Goal: Information Seeking & Learning: Find specific fact

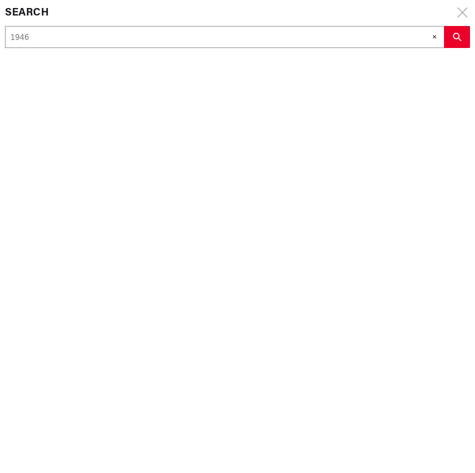
select select
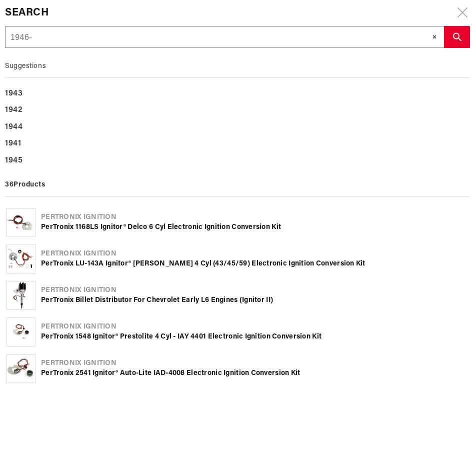
type input "1946-"
type input "1946-1"
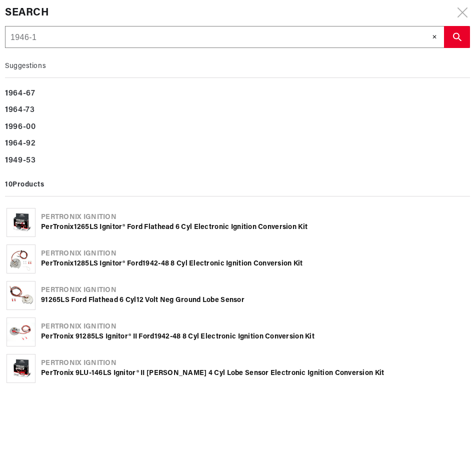
type input "1946-"
type input "1946"
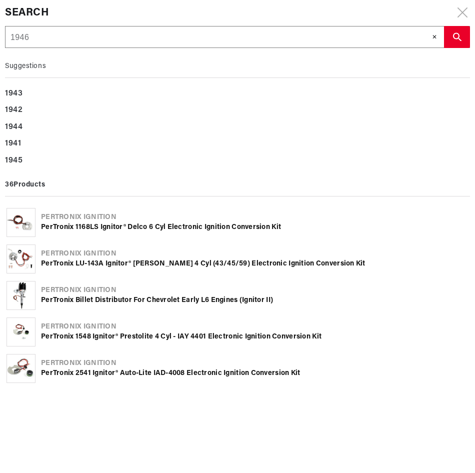
scroll to position [0, 303]
type input "1946S"
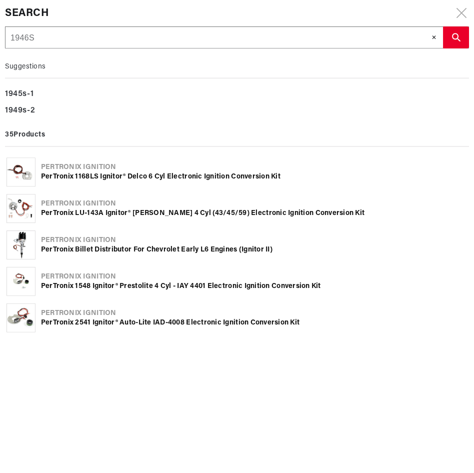
scroll to position [0, 0]
click at [121, 34] on input "1946S" at bounding box center [225, 38] width 438 height 22
type input "1946S-"
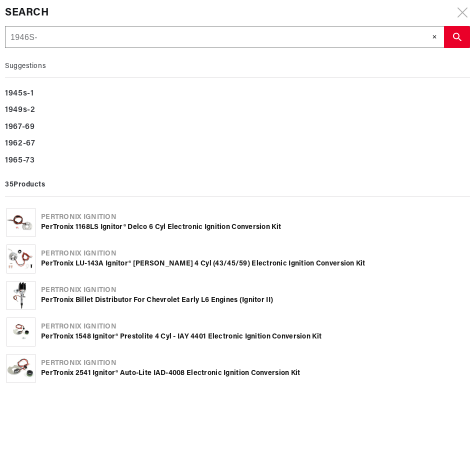
type input "1946S-1"
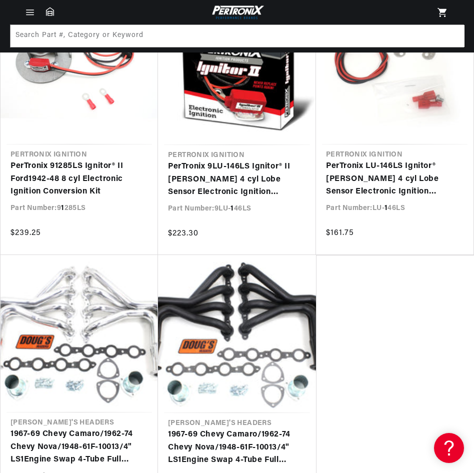
scroll to position [450, 0]
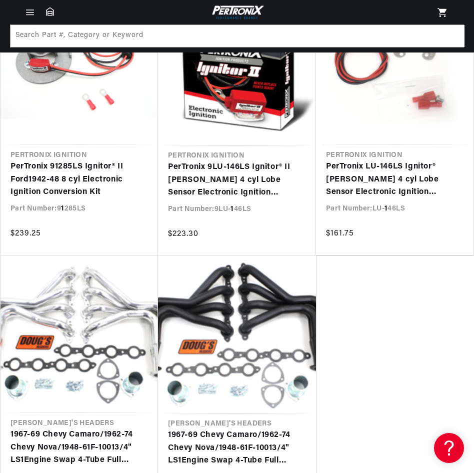
click at [397, 294] on ul "Pertronix Ignition PerTronix 1 265LS Ignitor® Ford Flathead 6 cyl Electronic Ig…" at bounding box center [237, 121] width 474 height 804
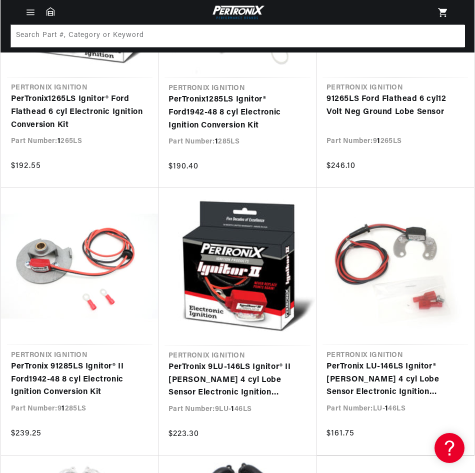
scroll to position [0, 0]
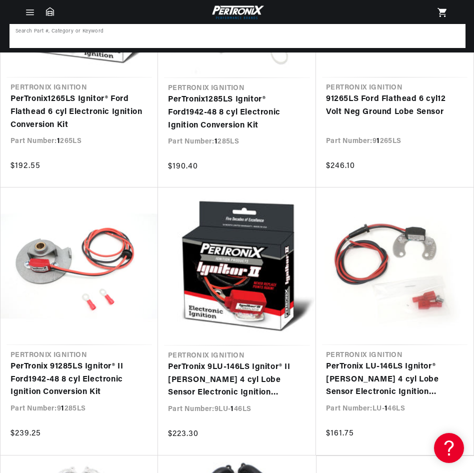
click at [180, 37] on input at bounding box center [238, 36] width 454 height 22
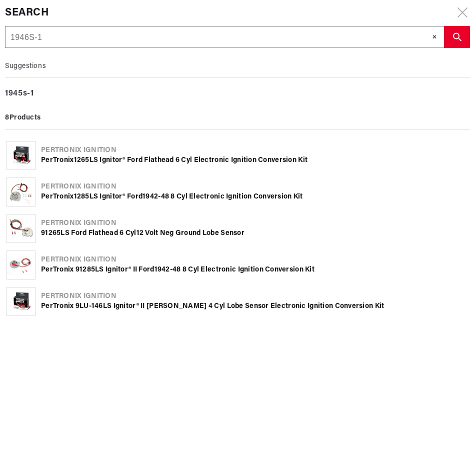
type input "1"
type input "19"
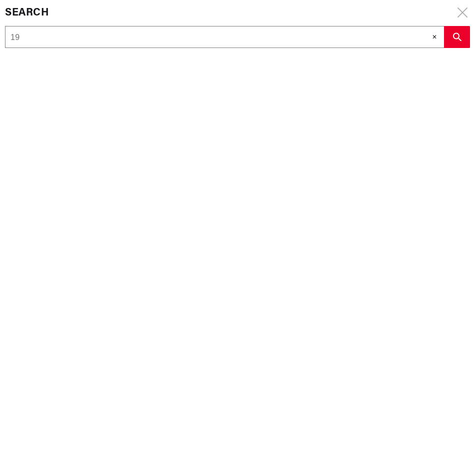
type input "196"
type input "1964"
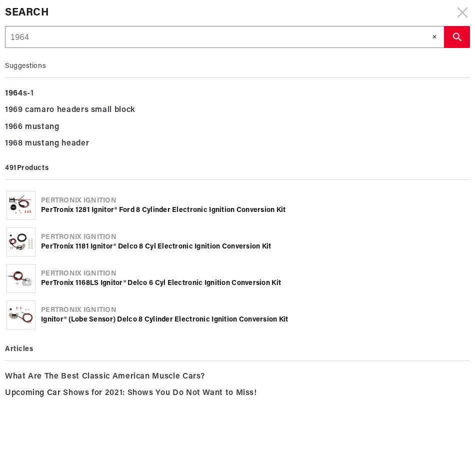
type input "1964s"
type input "1964s-"
type input "1964s-1"
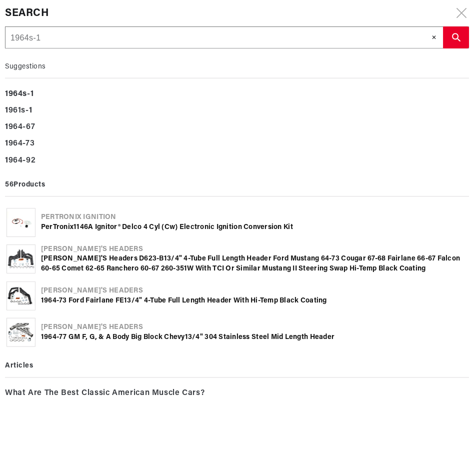
scroll to position [0, 303]
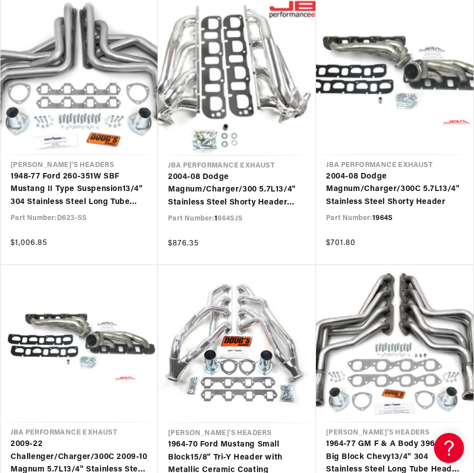
scroll to position [1300, 0]
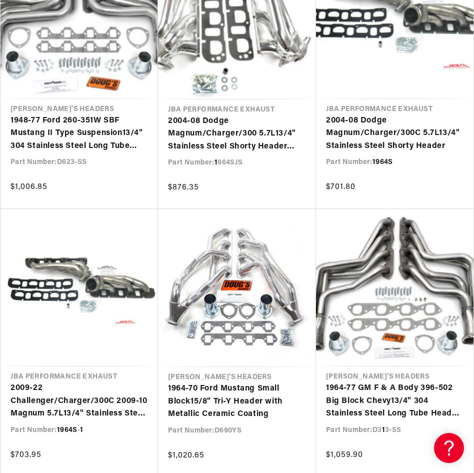
click at [109, 389] on link "2009-22 Challenger/Charger/300C 2009- 1 0 Magnum 5.7L 1 3/4" Stainless Steel Sh…" at bounding box center [80, 401] width 138 height 39
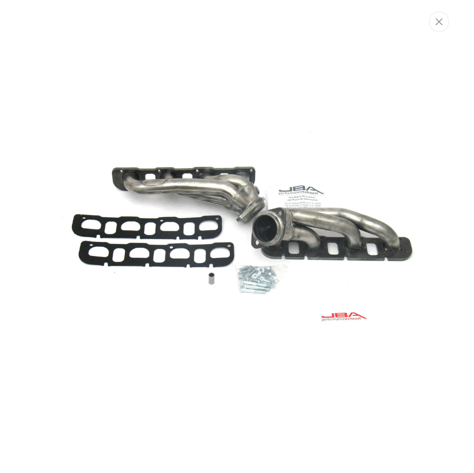
scroll to position [0, 303]
click at [364, 91] on img "Media gallery" at bounding box center [237, 236] width 365 height 365
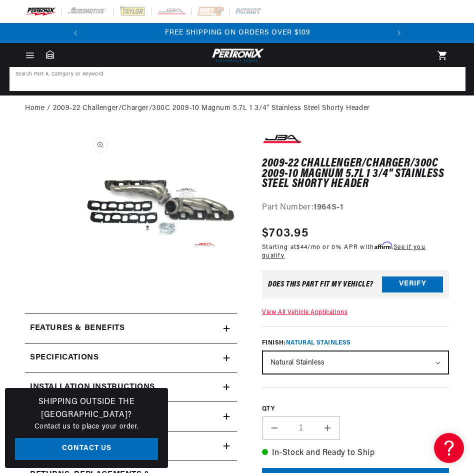
click at [244, 78] on input at bounding box center [238, 79] width 454 height 22
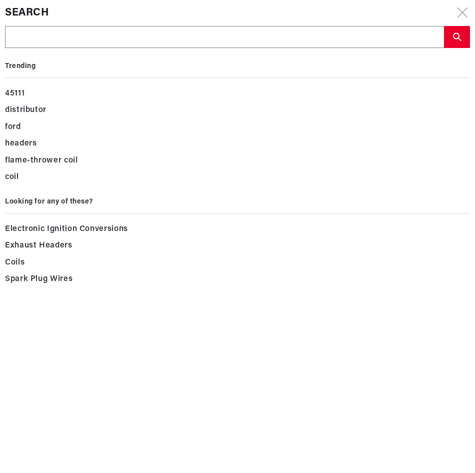
type input "6"
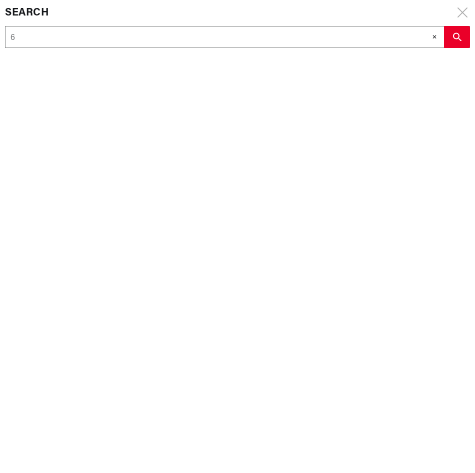
type input "66"
type input "661"
type input "6613"
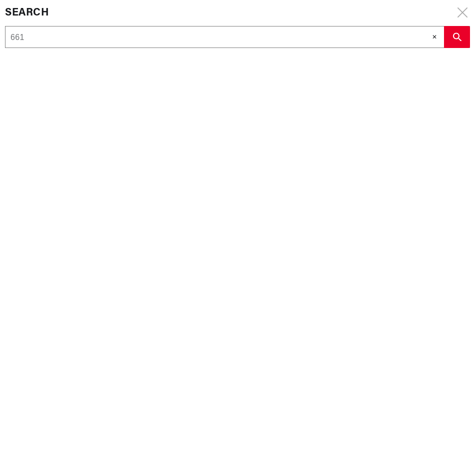
type input "6613"
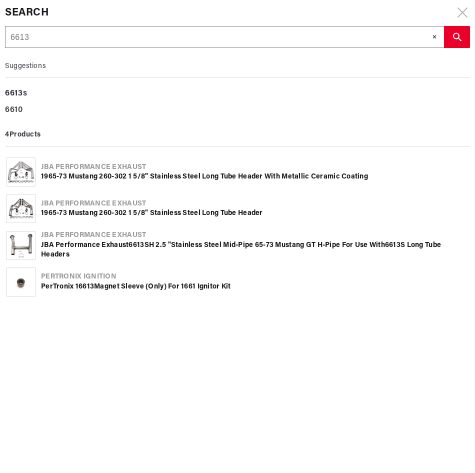
type input "6613s"
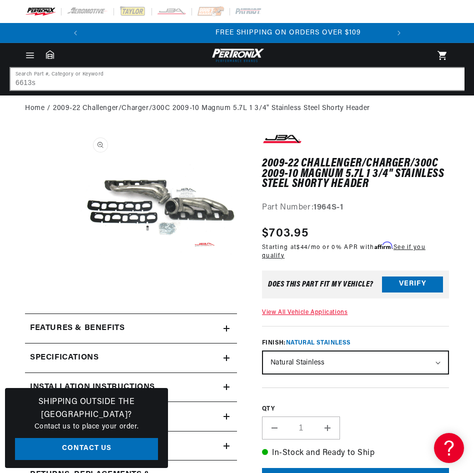
scroll to position [0, 78]
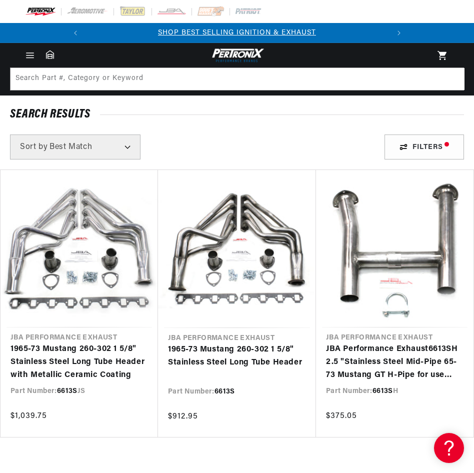
click at [255, 355] on link "1965-73 Mustang 260-302 1 5/8" Stainless Steel Long Tube Header" at bounding box center [237, 357] width 138 height 26
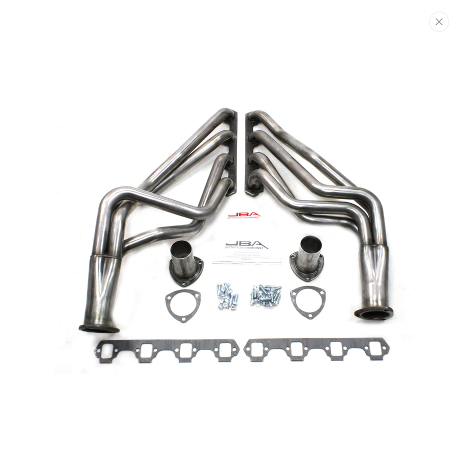
scroll to position [0, 303]
click at [443, 24] on icon "Close" at bounding box center [440, 22] width 7 height 8
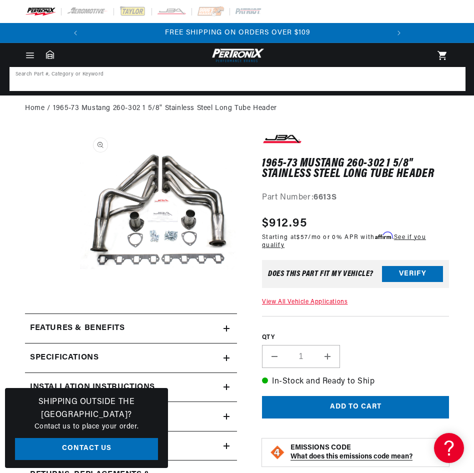
click at [183, 79] on input at bounding box center [238, 79] width 454 height 22
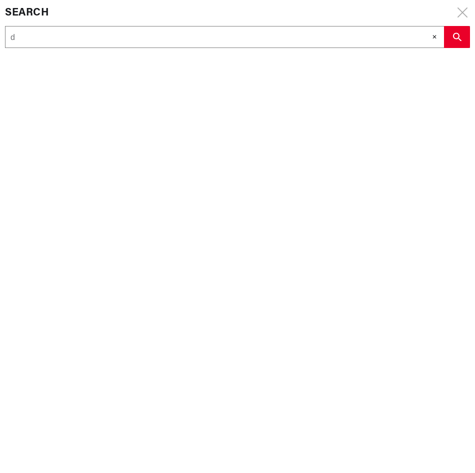
type input "d"
type input "d3"
type input "d30"
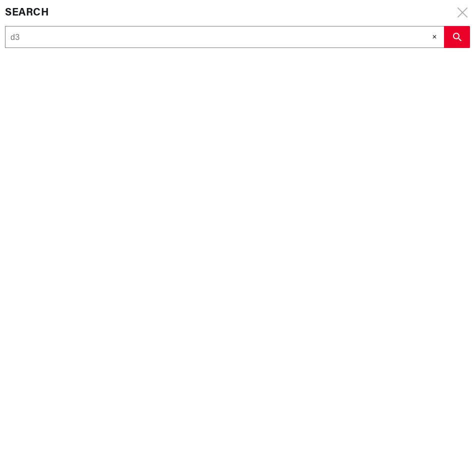
type input "d30"
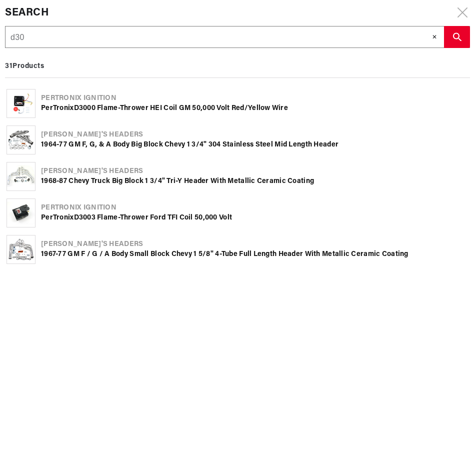
type input "d304"
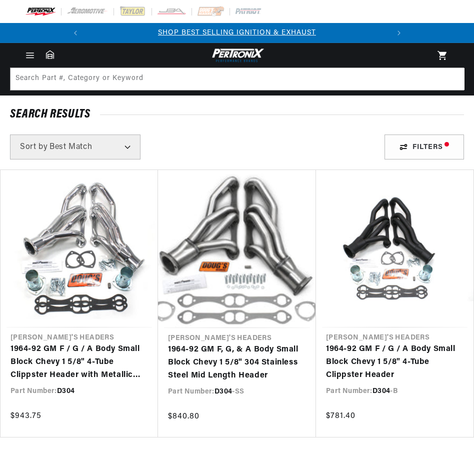
click at [81, 361] on link "1964-92 GM F / G / A Body Small Block Chevy 1 5/8" 4-Tube Clippster Header with…" at bounding box center [80, 362] width 138 height 39
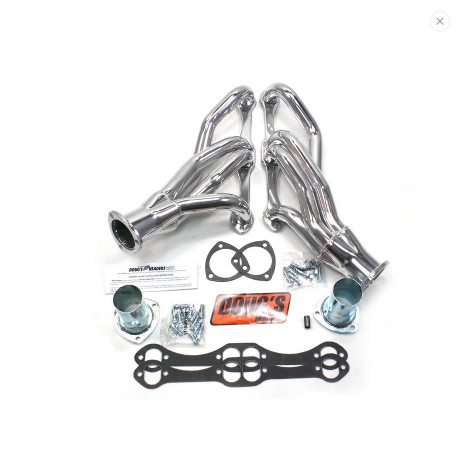
scroll to position [0, 303]
click at [399, 121] on img "Media gallery" at bounding box center [237, 236] width 365 height 365
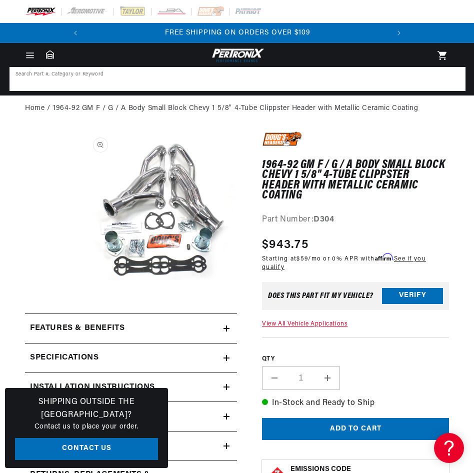
click at [227, 87] on input at bounding box center [238, 79] width 454 height 22
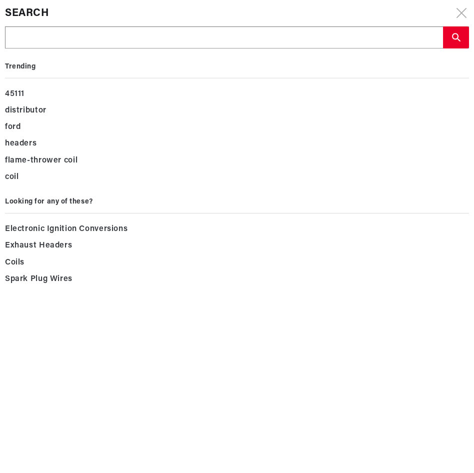
scroll to position [0, 0]
type input "6"
type input "69"
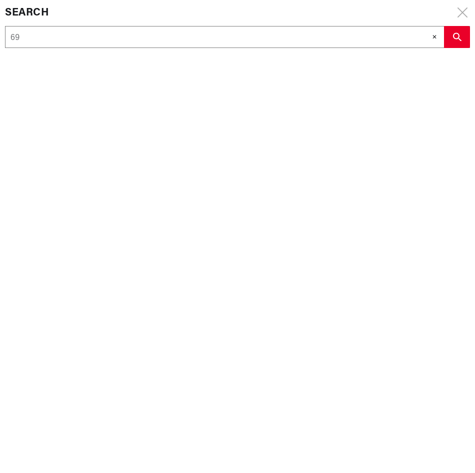
type input "696"
type input "6965"
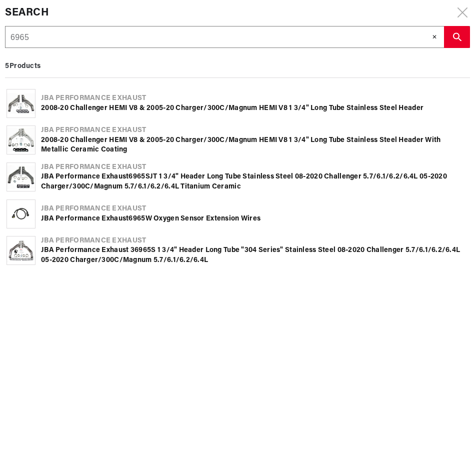
type input "6965S"
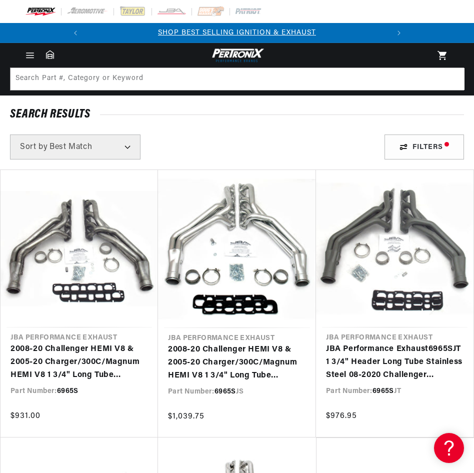
click at [113, 359] on link "2008-20 Challenger HEMI V8 & 2005-20 Charger/300C/Magnum HEMI V8 1 3/4" Long Tu…" at bounding box center [80, 362] width 138 height 39
